Goal: Task Accomplishment & Management: Use online tool/utility

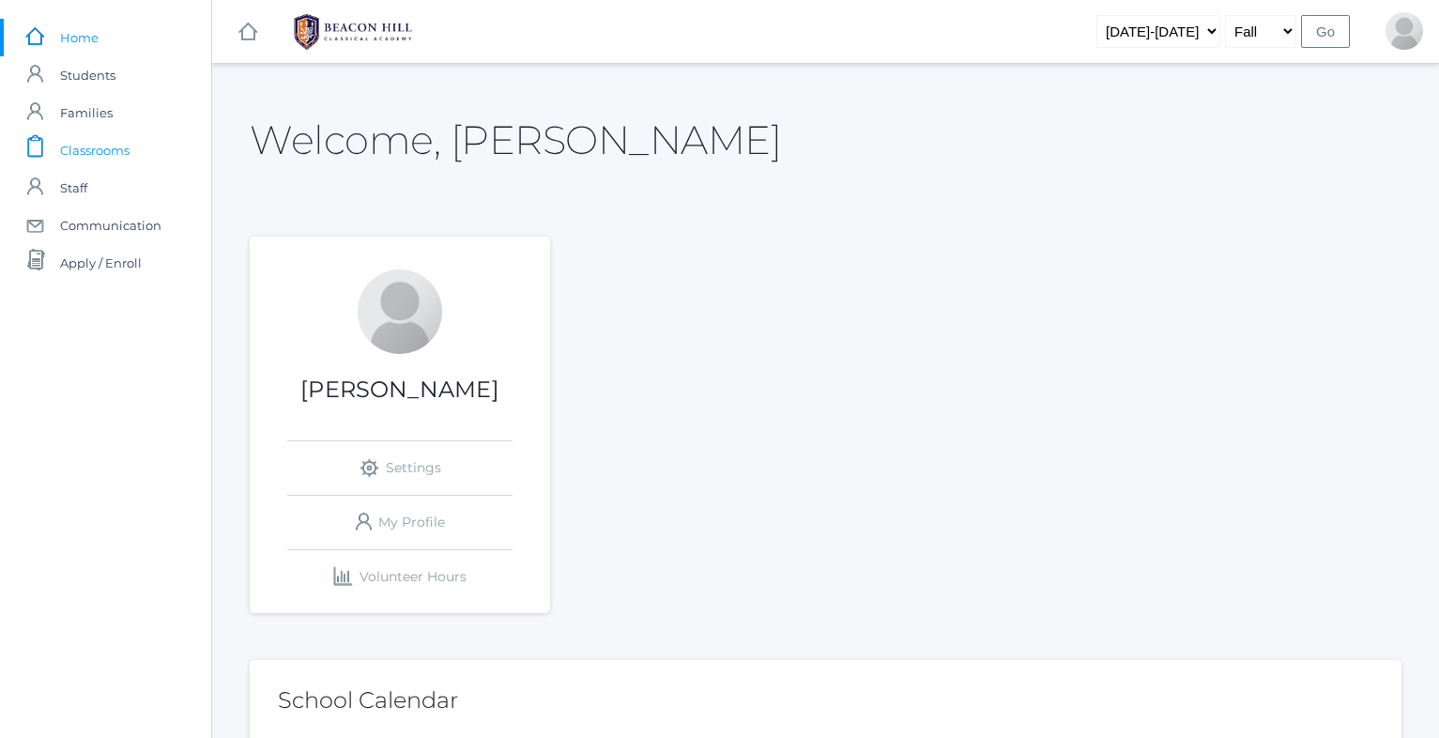
click at [111, 146] on span "Classrooms" at bounding box center [94, 150] width 69 height 38
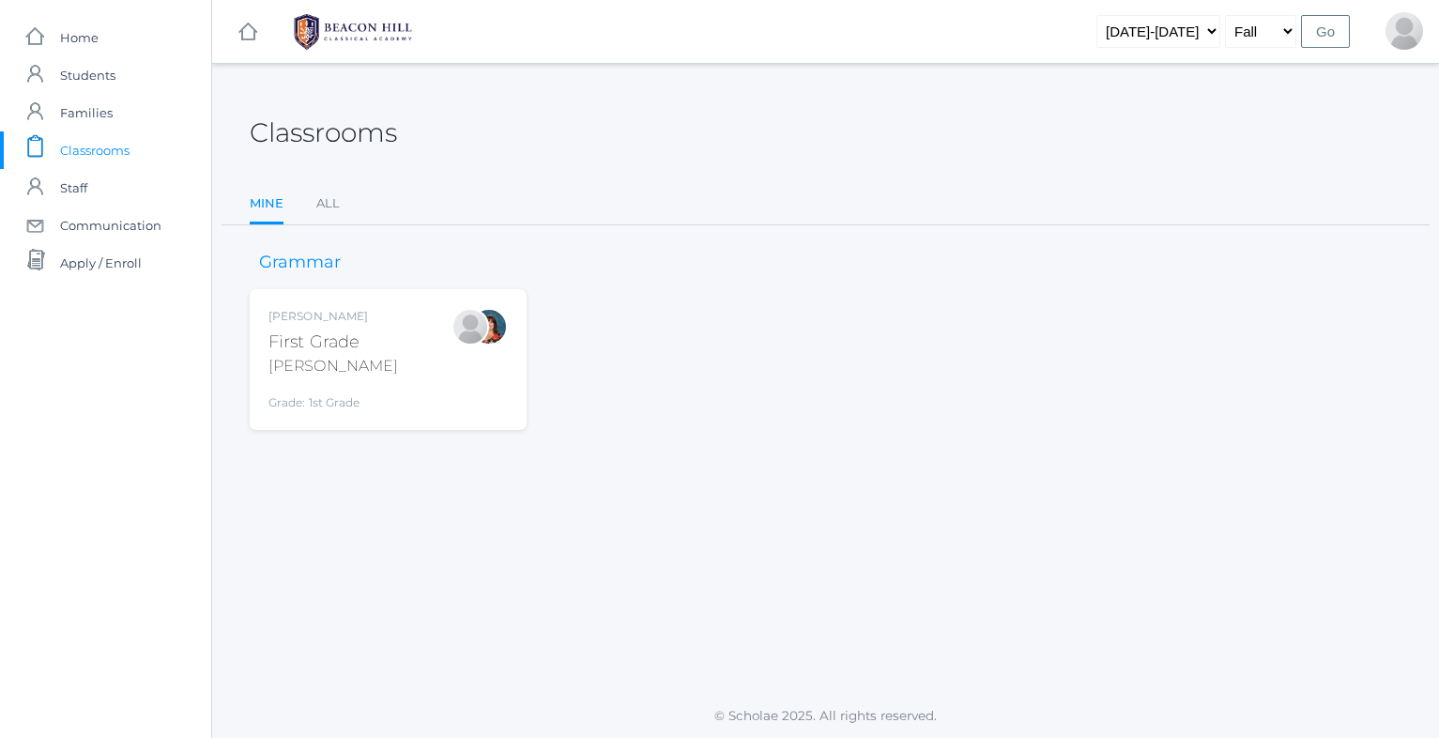
click at [321, 329] on div "First Grade" at bounding box center [333, 341] width 130 height 25
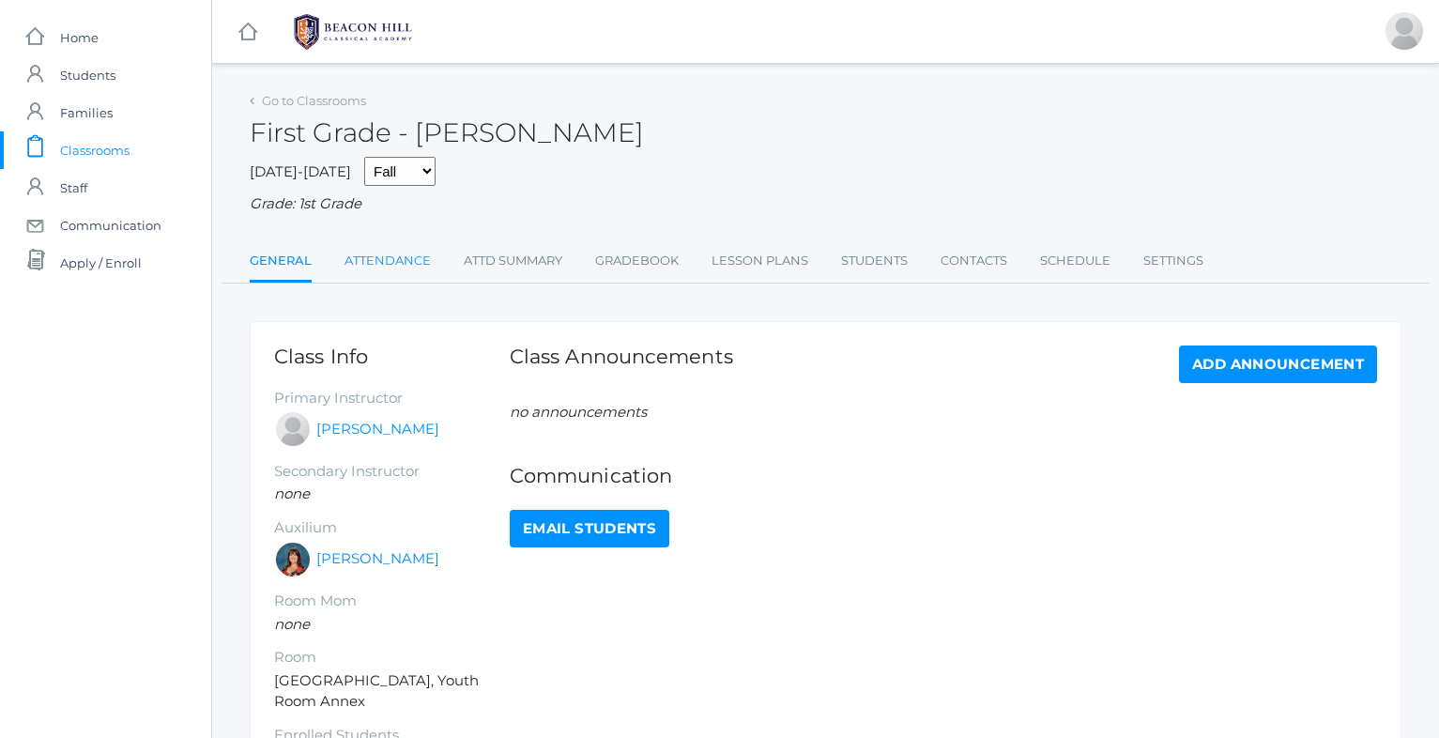
click at [389, 251] on link "Attendance" at bounding box center [387, 261] width 86 height 38
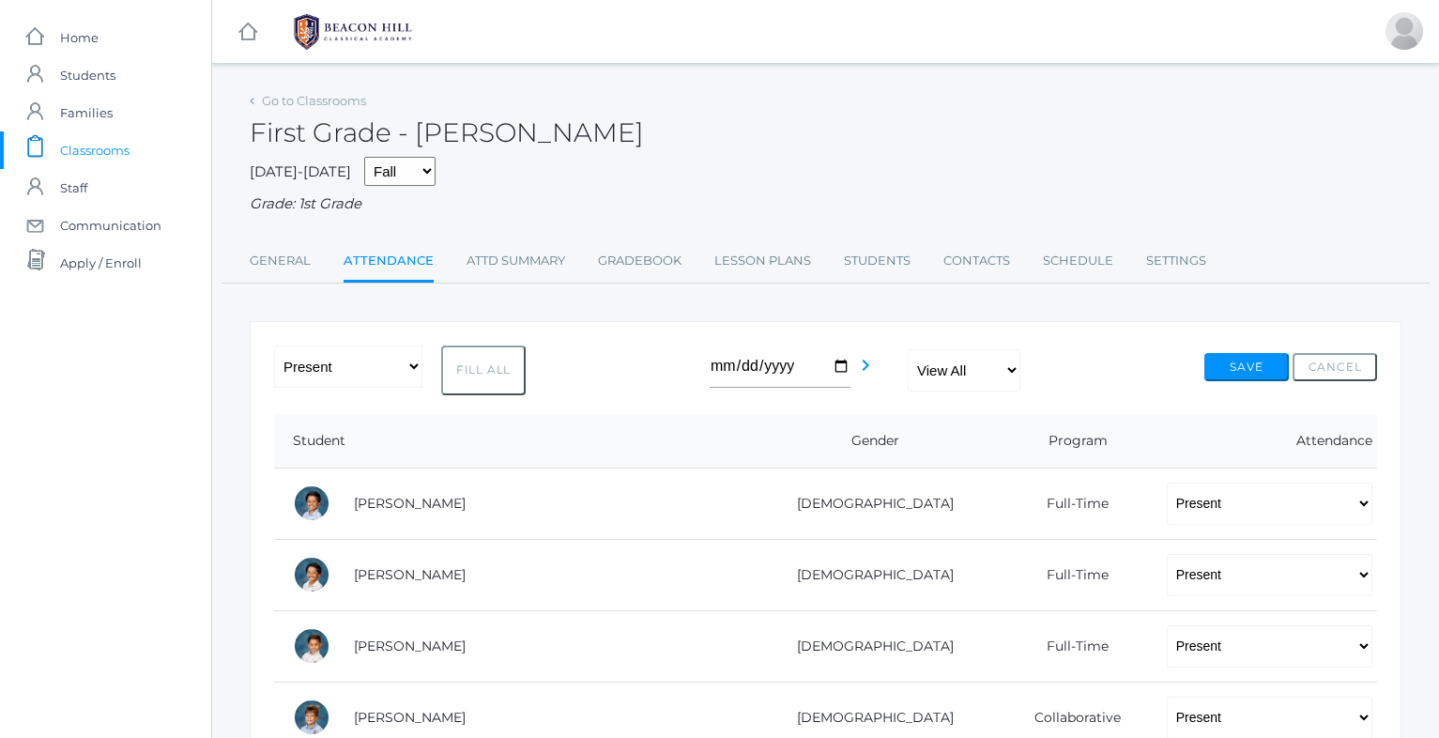
click at [467, 353] on button "Fill All" at bounding box center [483, 370] width 84 height 50
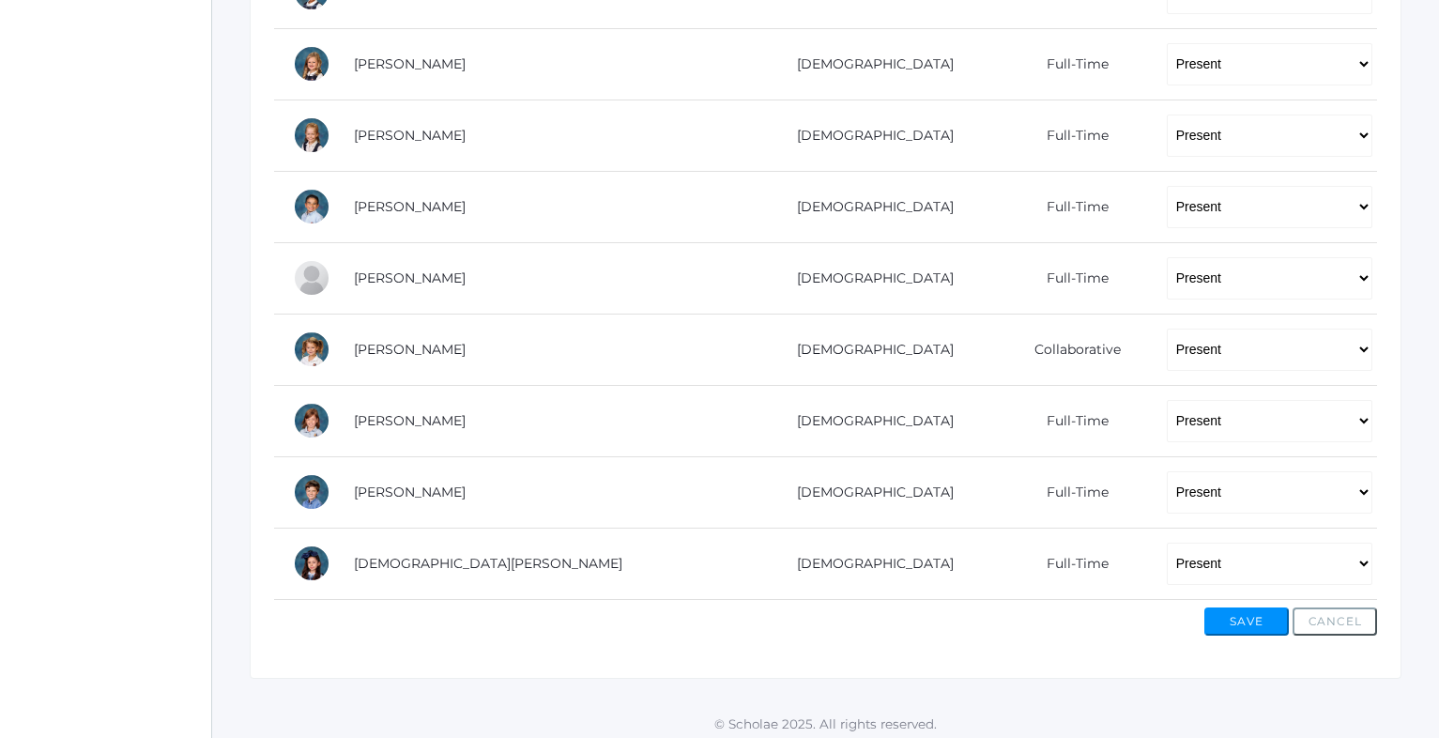
scroll to position [1080, 0]
click at [1246, 611] on button "Save" at bounding box center [1246, 622] width 84 height 28
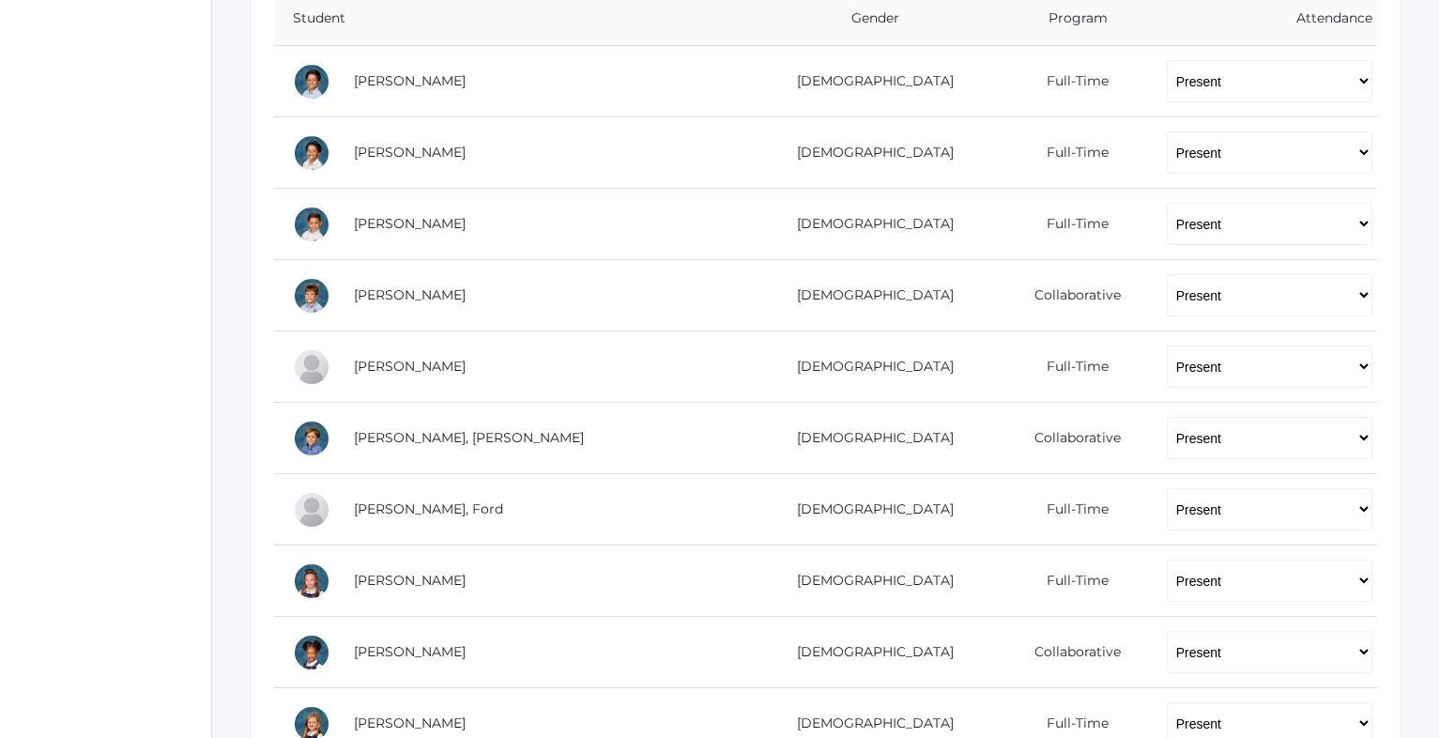
scroll to position [465, 0]
